Goal: Information Seeking & Learning: Learn about a topic

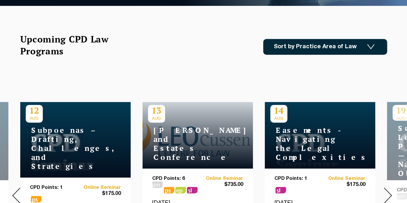
scroll to position [225, 0]
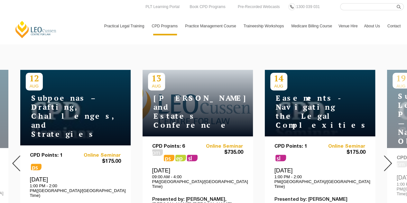
click at [328, 11] on nav "Practical Legal Training Our Practical Legal Training Program Program Dates & F…" at bounding box center [252, 22] width 303 height 25
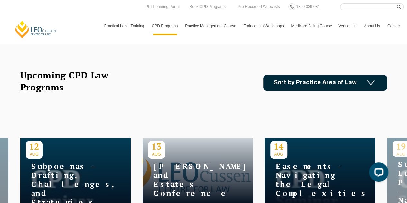
scroll to position [129, 0]
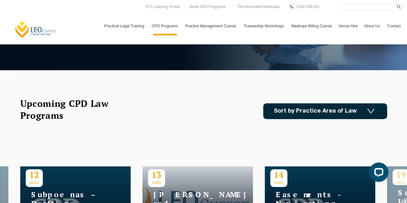
click at [300, 112] on link "Sort by Practice Area of Law" at bounding box center [325, 111] width 124 height 16
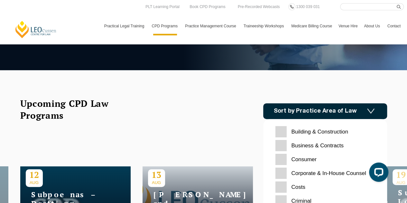
click at [282, 146] on Contracts "Business & Contracts" at bounding box center [326, 145] width 100 height 11
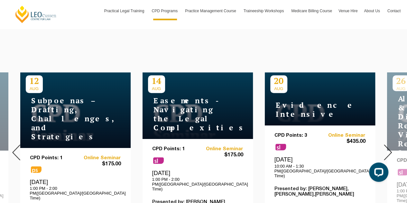
scroll to position [193, 0]
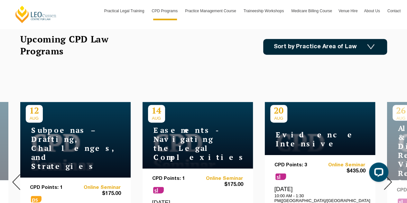
click at [317, 54] on div "Upcoming CPD Law Programs Sort by Practice Area of Law Building & Construction …" at bounding box center [203, 46] width 367 height 27
click at [312, 47] on link "Sort by Practice Area of Law" at bounding box center [325, 47] width 124 height 16
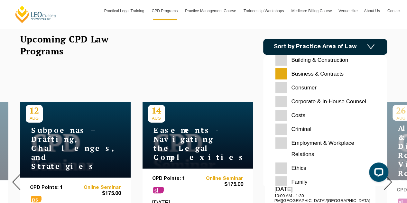
scroll to position [0, 0]
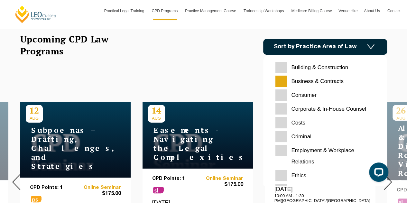
click at [217, 79] on div "[DATE]" at bounding box center [203, 182] width 407 height 215
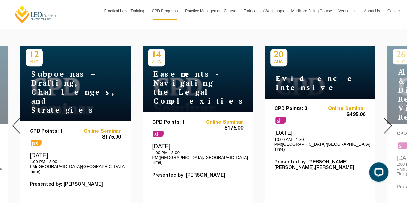
scroll to position [258, 0]
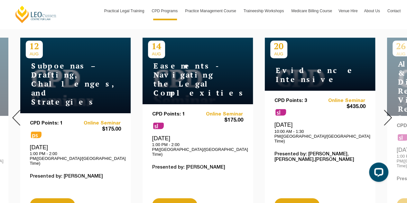
click at [385, 110] on img at bounding box center [388, 118] width 8 height 16
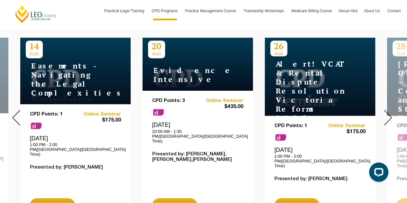
click at [387, 112] on img at bounding box center [388, 118] width 8 height 16
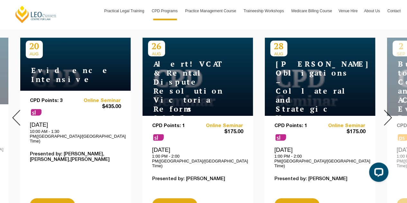
click at [387, 112] on img at bounding box center [388, 118] width 8 height 16
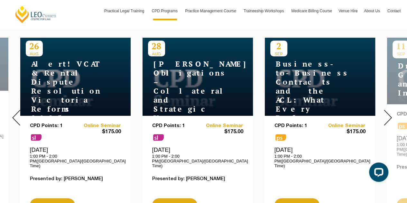
click at [387, 112] on img at bounding box center [388, 118] width 8 height 16
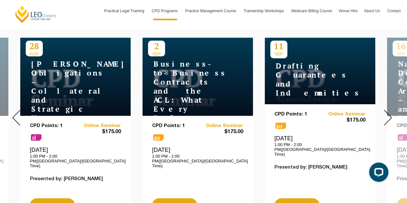
click at [387, 112] on img at bounding box center [388, 118] width 8 height 16
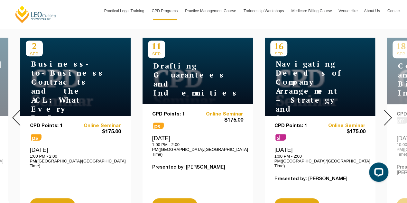
click at [88, 96] on h4 "Business-to-Business Contracts and the ACL: What Every Drafter Needs to Know" at bounding box center [66, 100] width 81 height 81
click at [387, 110] on img at bounding box center [388, 118] width 8 height 16
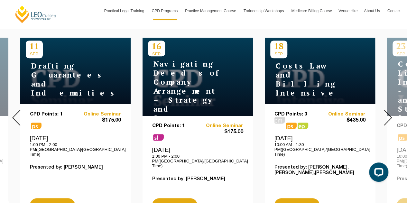
click at [387, 110] on img at bounding box center [388, 118] width 8 height 16
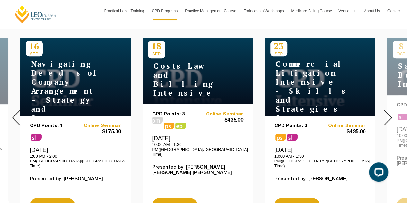
click at [387, 110] on img at bounding box center [388, 118] width 8 height 16
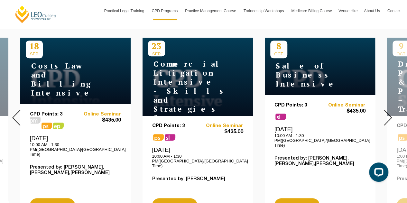
click at [387, 110] on img at bounding box center [388, 118] width 8 height 16
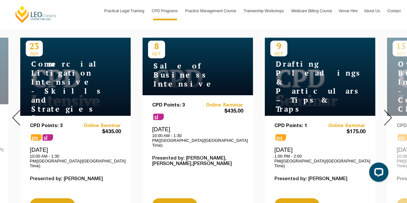
click at [387, 110] on img at bounding box center [388, 118] width 8 height 16
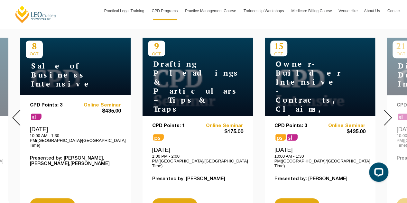
click at [387, 118] on img at bounding box center [388, 118] width 8 height 16
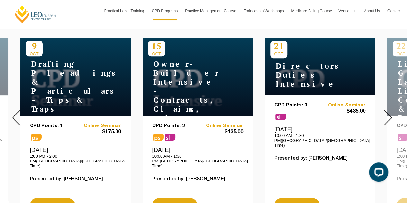
click at [387, 118] on img at bounding box center [388, 118] width 8 height 16
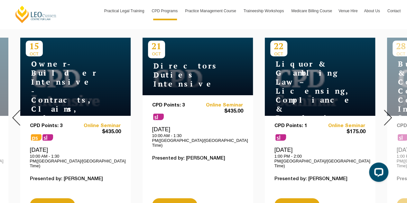
click at [387, 118] on img at bounding box center [388, 118] width 8 height 16
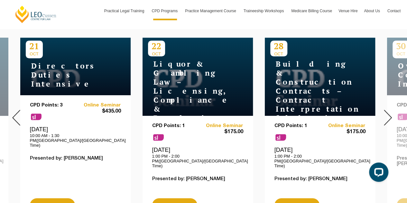
click at [387, 118] on img at bounding box center [388, 118] width 8 height 16
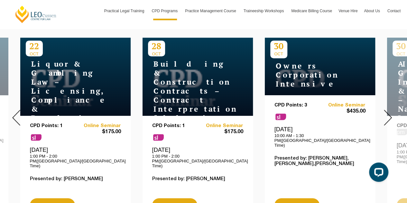
click at [387, 118] on img at bounding box center [388, 118] width 8 height 16
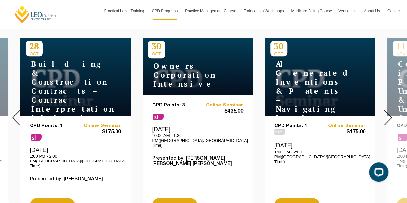
click at [387, 118] on img at bounding box center [388, 118] width 8 height 16
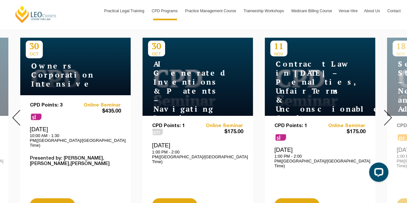
click at [389, 113] on img at bounding box center [388, 118] width 8 height 16
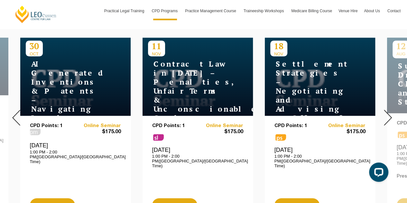
click at [389, 113] on img at bounding box center [388, 118] width 8 height 16
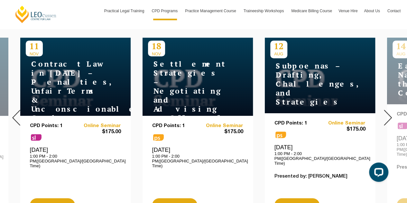
click at [388, 115] on img at bounding box center [388, 118] width 8 height 16
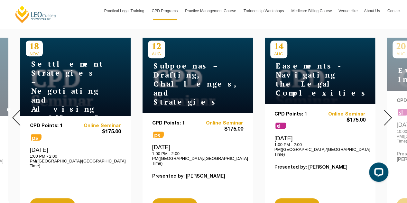
click at [388, 115] on img at bounding box center [388, 118] width 8 height 16
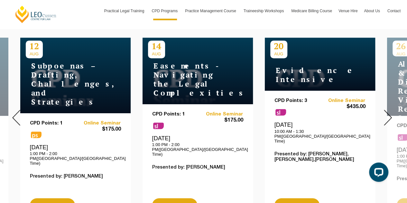
click at [387, 112] on img at bounding box center [388, 118] width 8 height 16
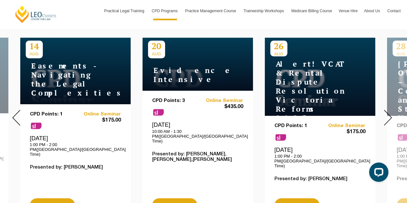
click at [387, 112] on img at bounding box center [388, 118] width 8 height 16
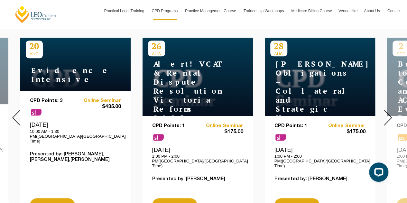
click at [387, 112] on img at bounding box center [388, 118] width 8 height 16
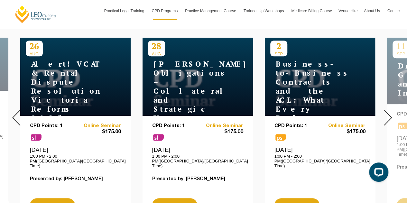
click at [387, 112] on img at bounding box center [388, 118] width 8 height 16
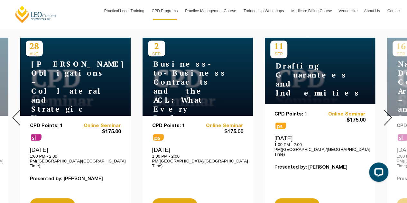
click at [387, 112] on img at bounding box center [388, 118] width 8 height 16
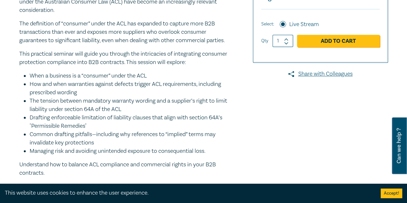
scroll to position [225, 0]
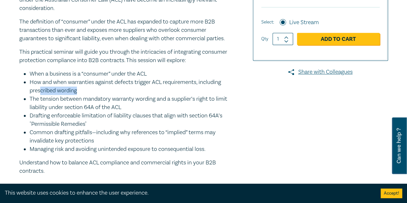
drag, startPoint x: 39, startPoint y: 88, endPoint x: 79, endPoint y: 94, distance: 39.8
click at [79, 94] on li "How and when warranties against defects trigger ACL requirements, including pre…" at bounding box center [131, 86] width 202 height 17
click at [73, 104] on li "The tension between mandatory warranty wording and a supplier’s right to limit …" at bounding box center [131, 103] width 202 height 17
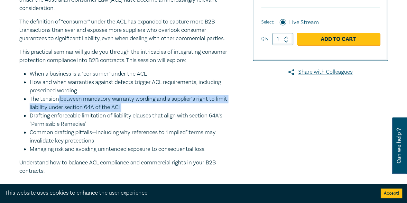
drag, startPoint x: 59, startPoint y: 99, endPoint x: 152, endPoint y: 106, distance: 93.6
click at [154, 104] on li "The tension between mandatory warranty wording and a supplier’s right to limit …" at bounding box center [131, 103] width 202 height 17
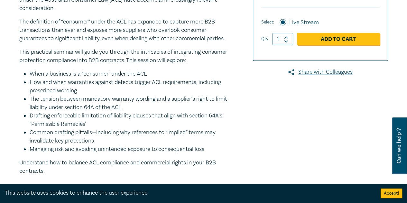
click at [116, 116] on li "Drafting enforceable limitation of liability clauses that align with section 64…" at bounding box center [131, 120] width 202 height 17
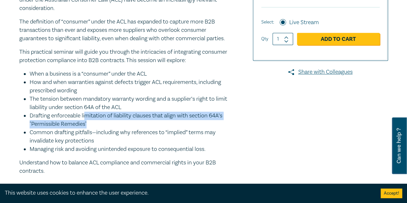
drag, startPoint x: 107, startPoint y: 118, endPoint x: 160, endPoint y: 121, distance: 53.2
click at [160, 121] on li "Drafting enforceable limitation of liability clauses that align with section 64…" at bounding box center [131, 120] width 202 height 17
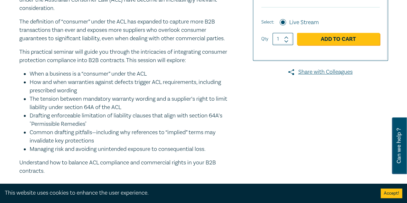
click at [122, 139] on li "Common drafting pitfalls—including why references to “implied” terms may invali…" at bounding box center [131, 137] width 202 height 17
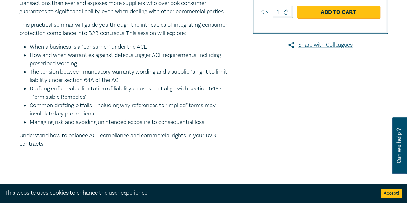
scroll to position [290, 0]
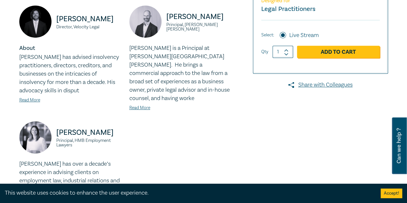
scroll to position [322, 0]
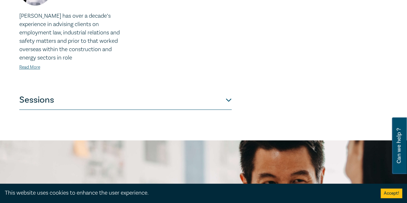
click at [74, 94] on button "Sessions" at bounding box center [125, 100] width 213 height 19
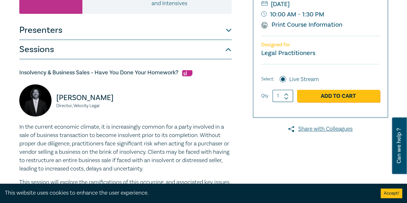
scroll to position [0, 0]
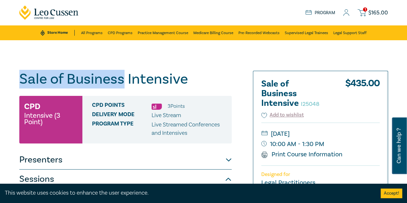
drag, startPoint x: 17, startPoint y: 80, endPoint x: 122, endPoint y: 82, distance: 104.7
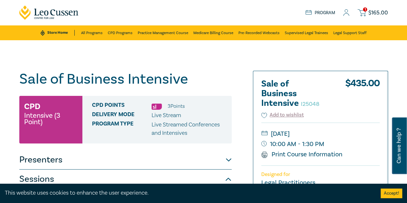
click at [147, 72] on h1 "Sale of Business Intensive I25048" at bounding box center [125, 79] width 213 height 17
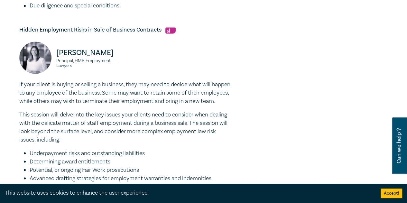
scroll to position [548, 0]
